Goal: Task Accomplishment & Management: Use online tool/utility

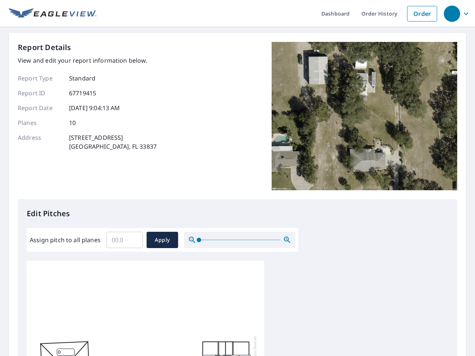
click at [238, 178] on div "Report Details View and edit your report information below. Report Type Standar…" at bounding box center [238, 120] width 440 height 157
click at [452, 13] on div "button" at bounding box center [452, 14] width 16 height 16
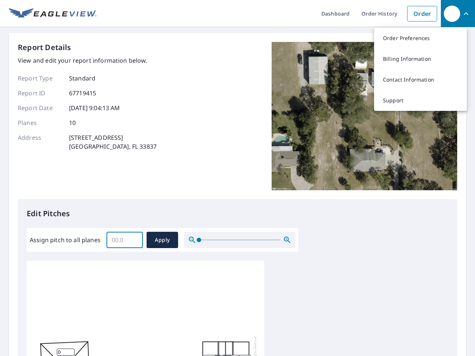
click at [125, 240] on input "Assign pitch to all planes" at bounding box center [125, 240] width 36 height 21
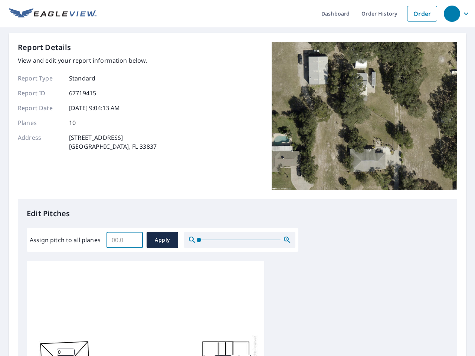
click at [162, 240] on span "Apply" at bounding box center [163, 240] width 20 height 9
click at [287, 240] on icon "button" at bounding box center [287, 240] width 9 height 9
